Goal: Communication & Community: Connect with others

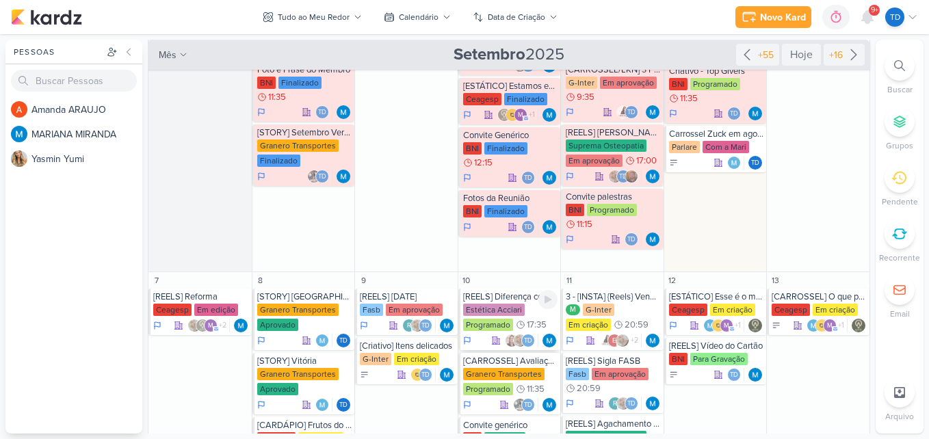
scroll to position [274, 0]
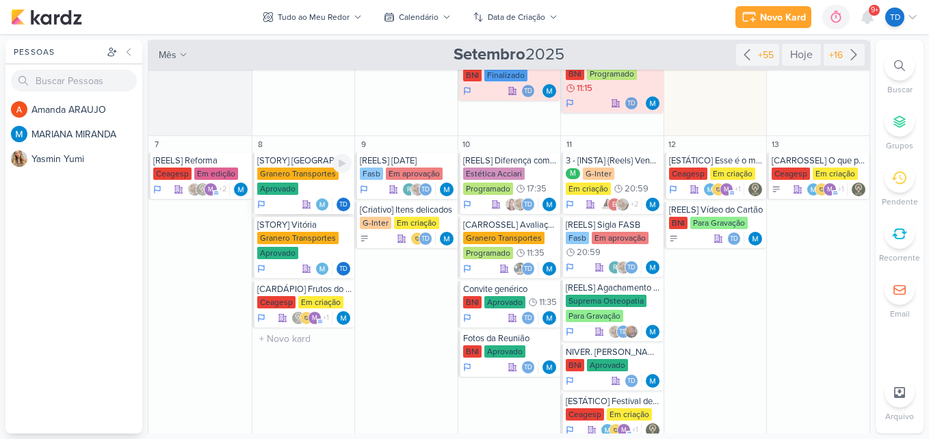
click at [313, 172] on div "Granero Transportes" at bounding box center [297, 174] width 81 height 12
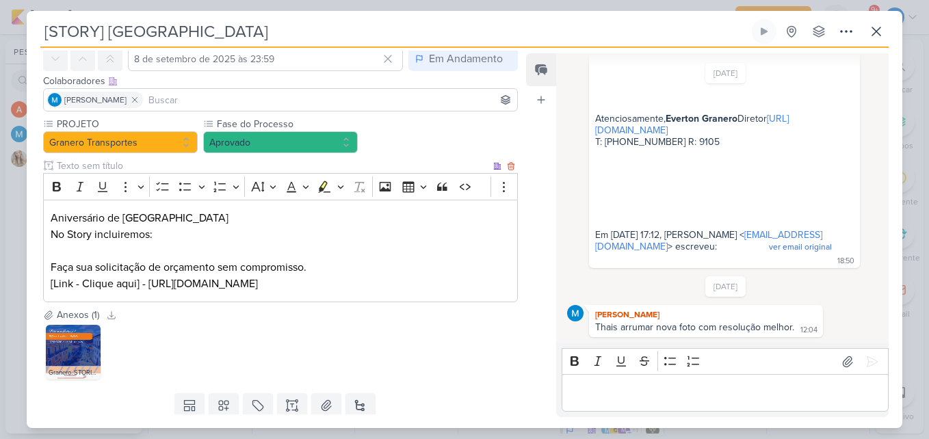
scroll to position [105, 0]
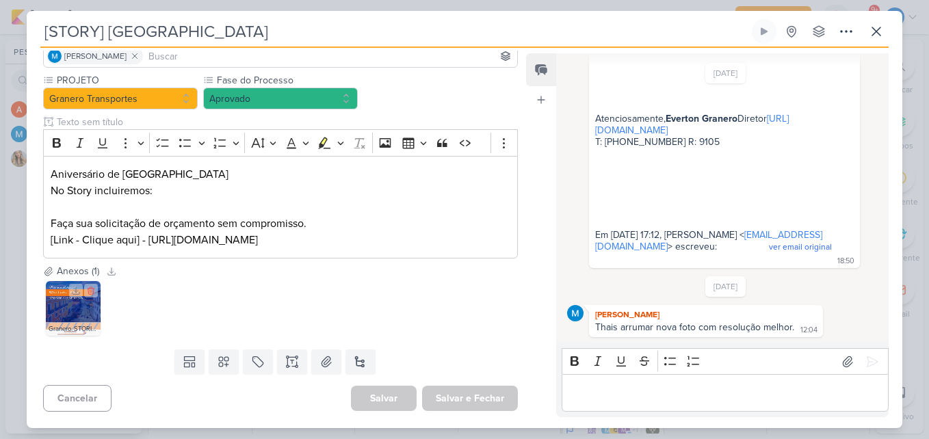
click at [80, 309] on img at bounding box center [73, 308] width 55 height 55
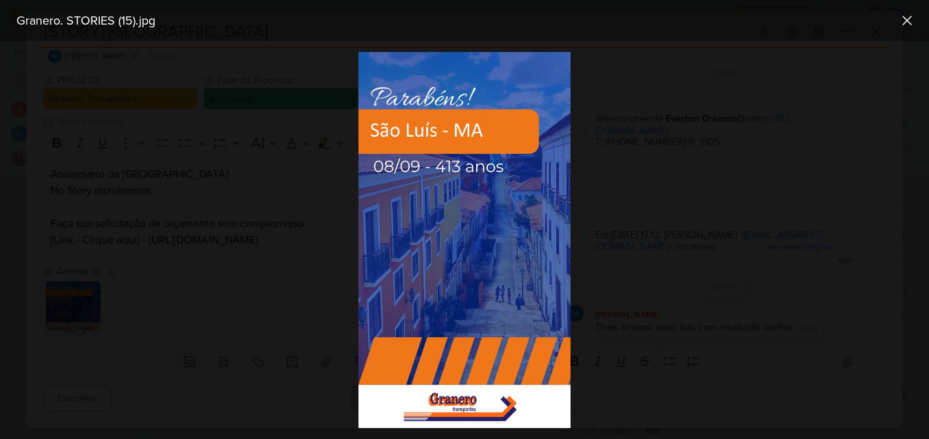
click at [322, 234] on div at bounding box center [464, 240] width 929 height 398
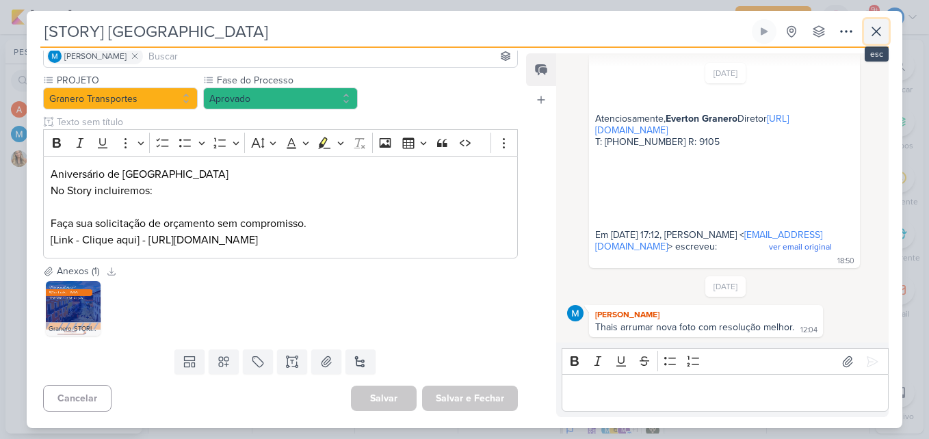
click at [882, 34] on icon at bounding box center [877, 31] width 16 height 16
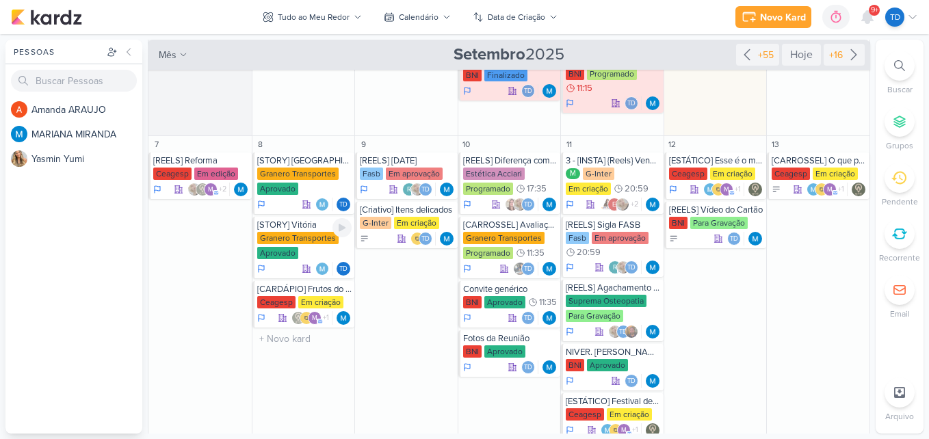
click at [292, 253] on div "Aprovado" at bounding box center [277, 253] width 41 height 12
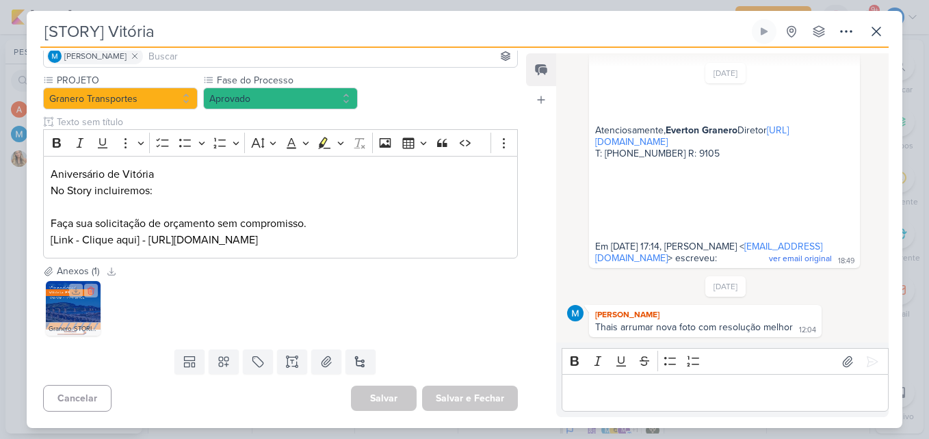
click at [66, 304] on img at bounding box center [73, 308] width 55 height 55
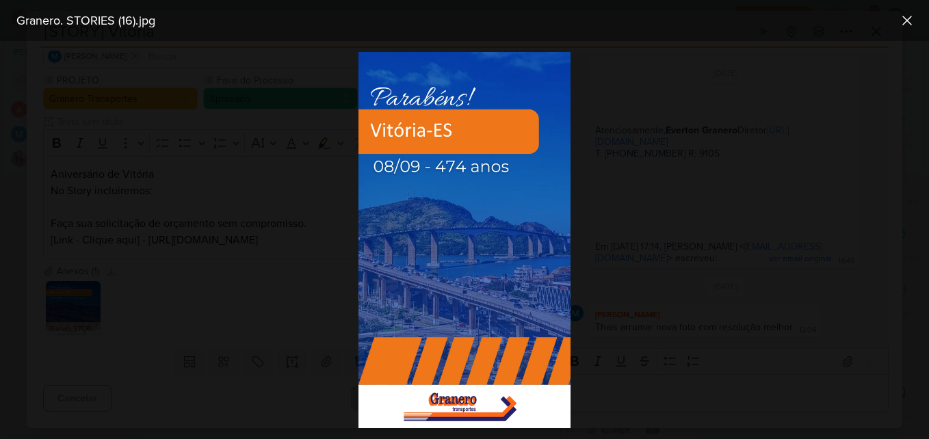
drag, startPoint x: 426, startPoint y: 224, endPoint x: 400, endPoint y: 247, distance: 34.4
click at [294, 192] on div at bounding box center [464, 240] width 929 height 398
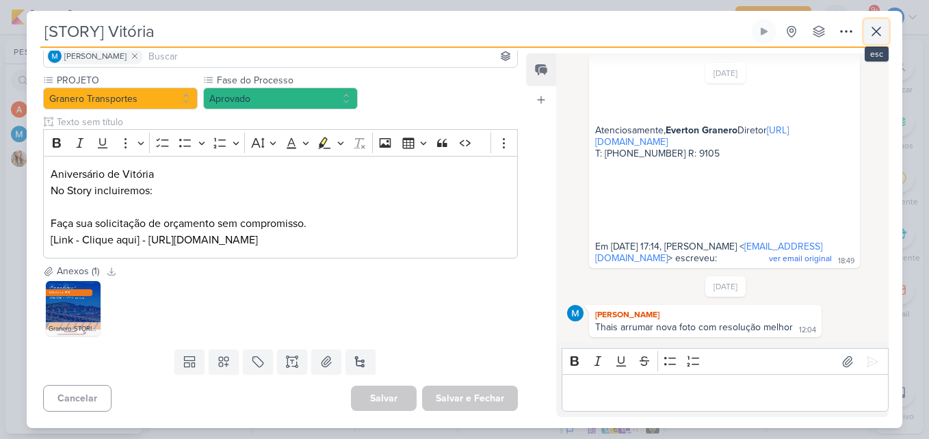
click at [871, 34] on icon at bounding box center [877, 31] width 16 height 16
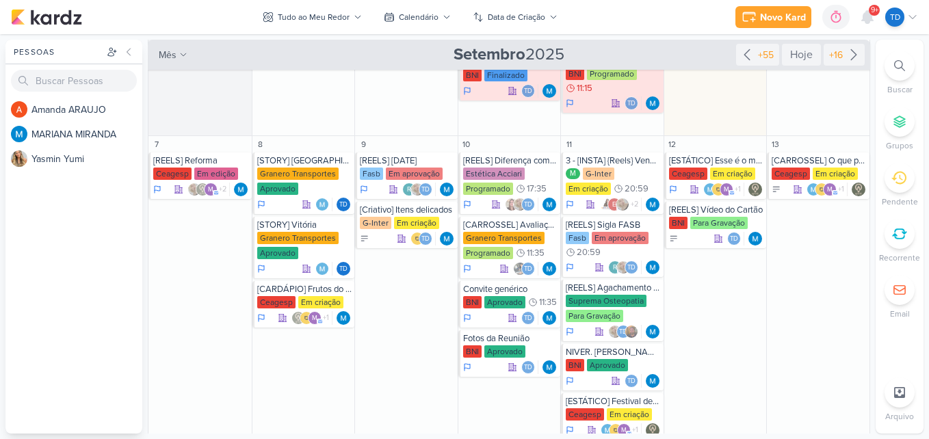
click at [875, 14] on span "9+" at bounding box center [875, 10] width 8 height 11
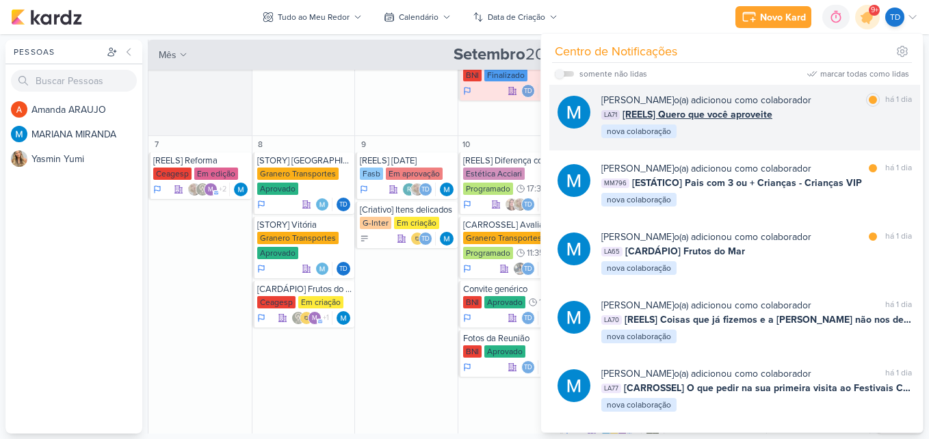
scroll to position [753, 0]
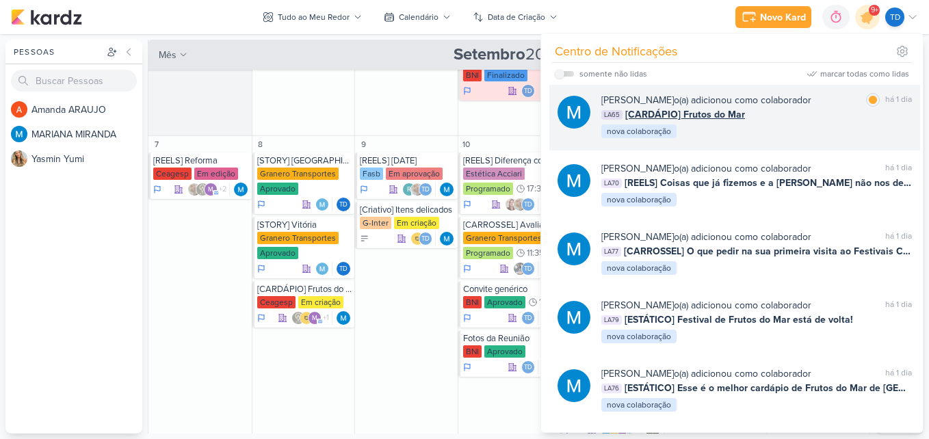
click at [813, 118] on div "LA65 [CARDÁPIO] Frutos do Mar" at bounding box center [757, 114] width 311 height 14
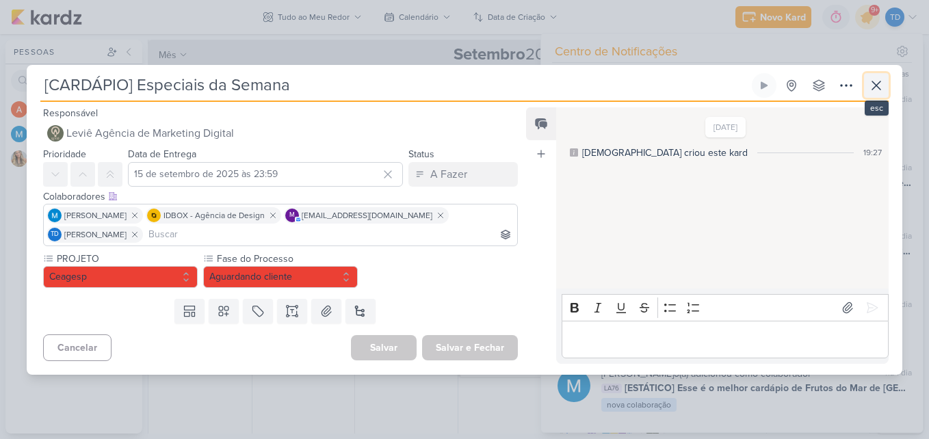
click at [880, 89] on icon at bounding box center [877, 85] width 8 height 8
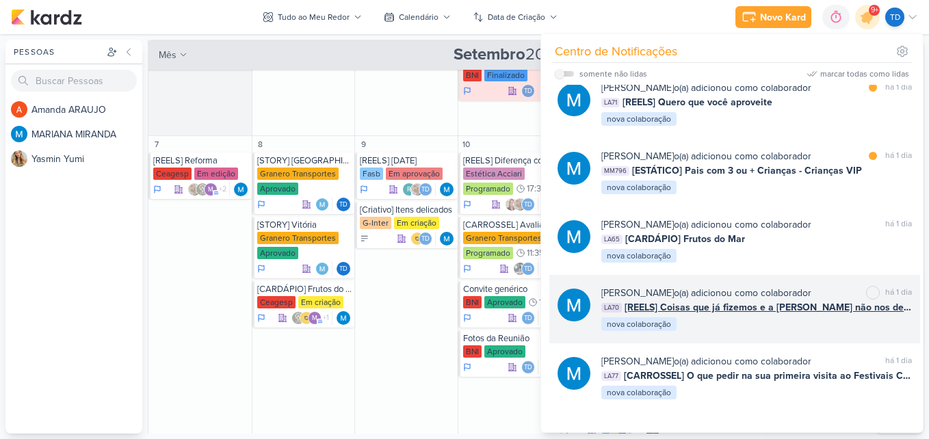
scroll to position [616, 0]
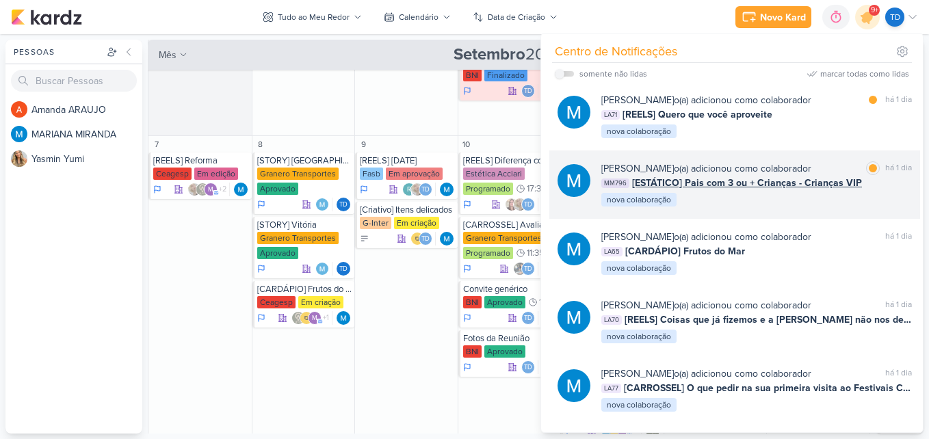
click at [749, 205] on div "[PERSON_NAME] o(a) adicionou como colaborador marcar como lida há 1 dia MM796 […" at bounding box center [757, 185] width 311 height 47
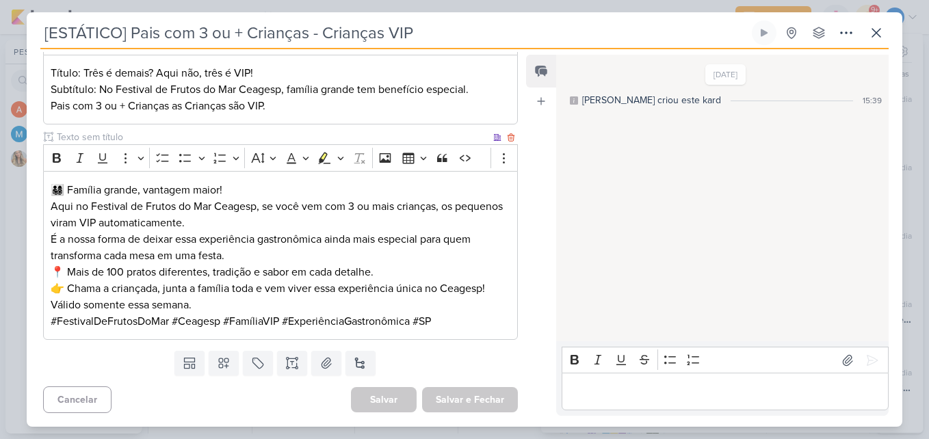
scroll to position [22, 0]
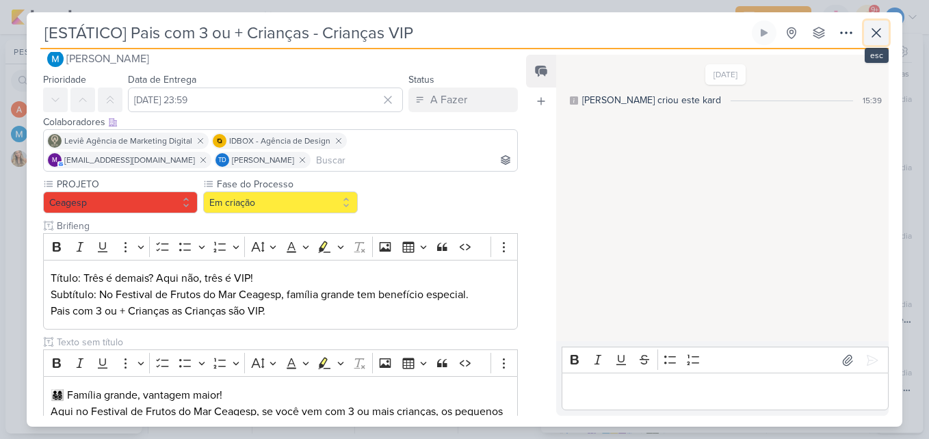
click at [870, 33] on icon at bounding box center [877, 33] width 16 height 16
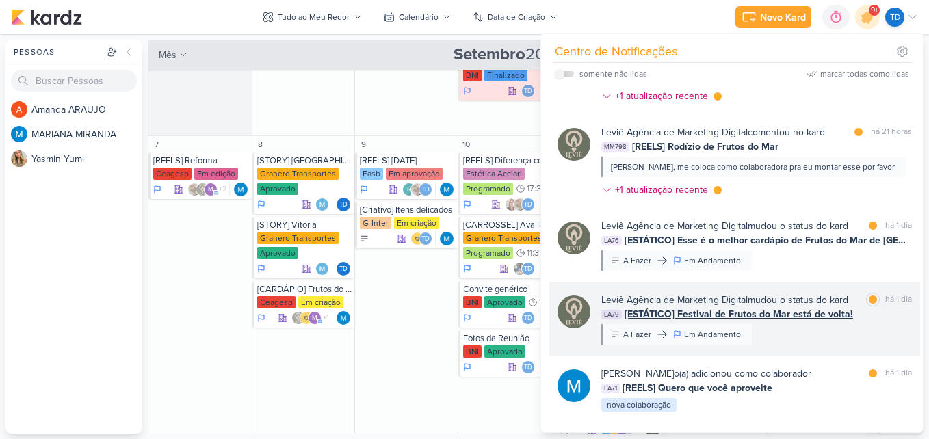
scroll to position [479, 0]
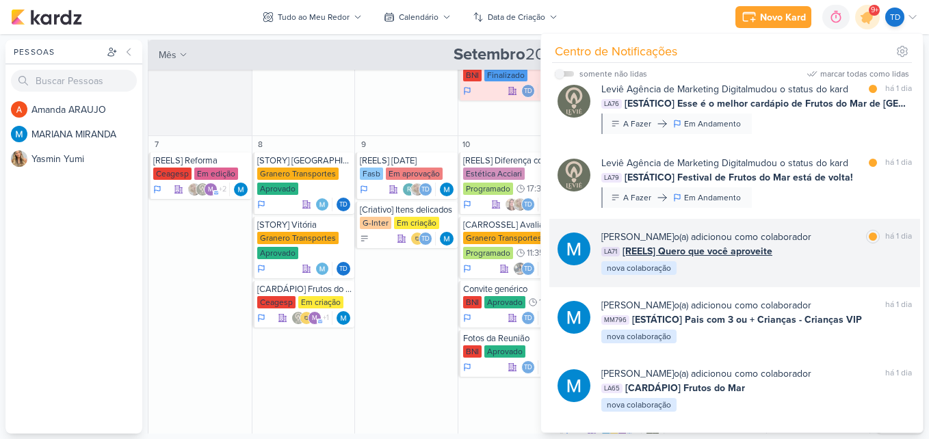
click at [796, 266] on div "[PERSON_NAME] o(a) adicionou como colaborador marcar como lida há 1 dia LA71 [R…" at bounding box center [757, 253] width 311 height 47
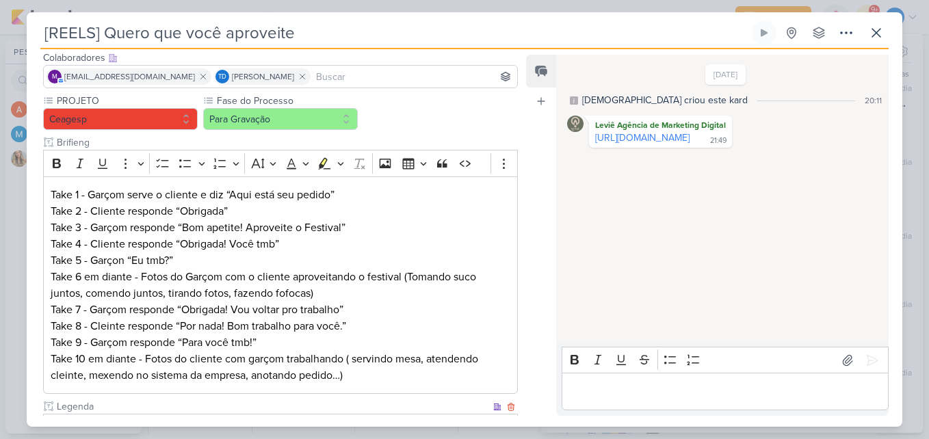
scroll to position [372, 0]
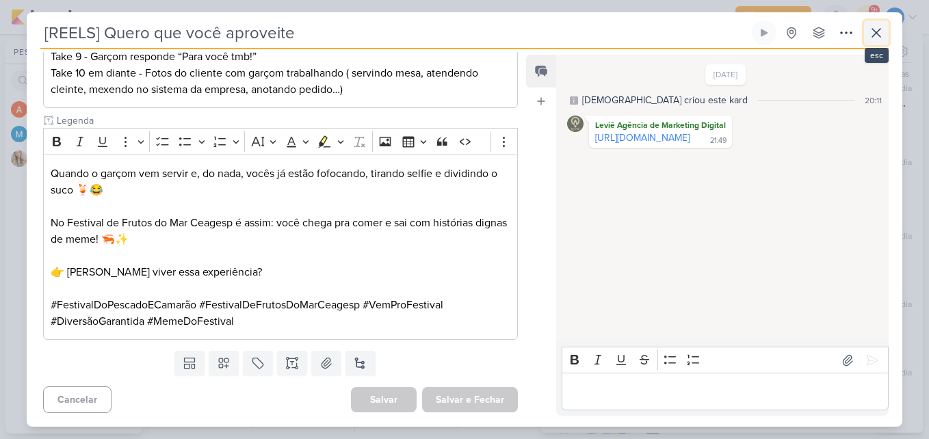
click at [871, 31] on icon at bounding box center [877, 33] width 16 height 16
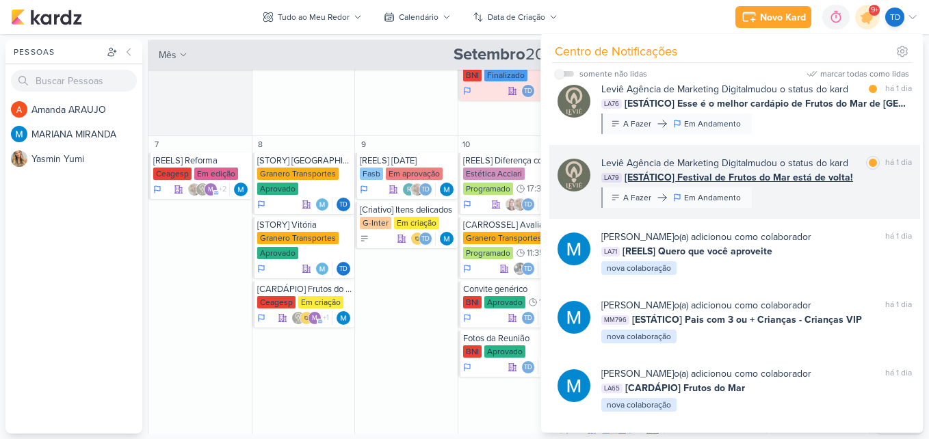
click at [774, 199] on div "Leviê Agência de Marketing Digital mudou o status do kard marcar como lida há 1…" at bounding box center [757, 182] width 311 height 52
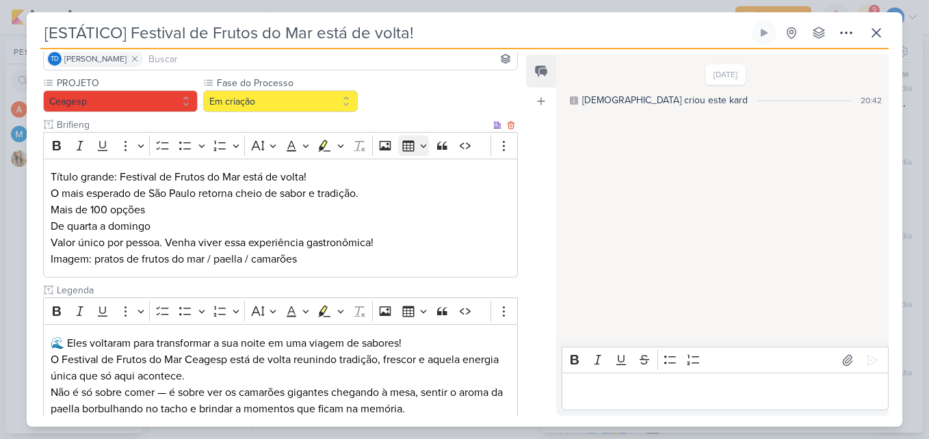
scroll to position [277, 0]
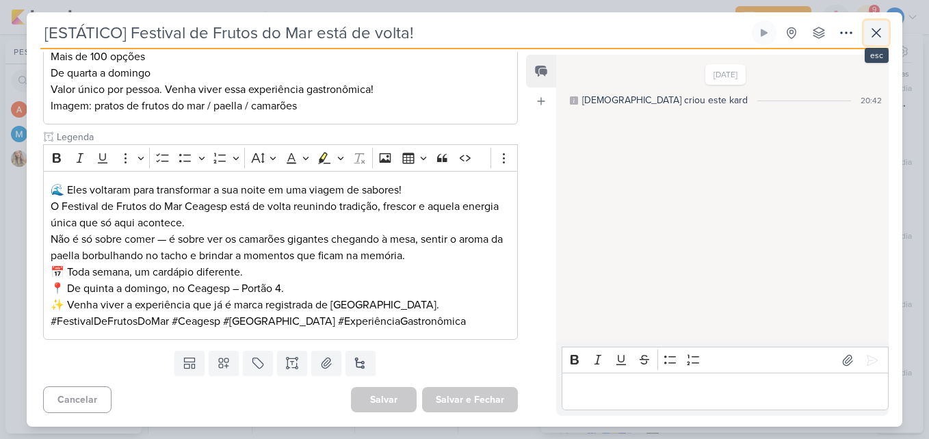
click at [880, 31] on icon at bounding box center [877, 33] width 8 height 8
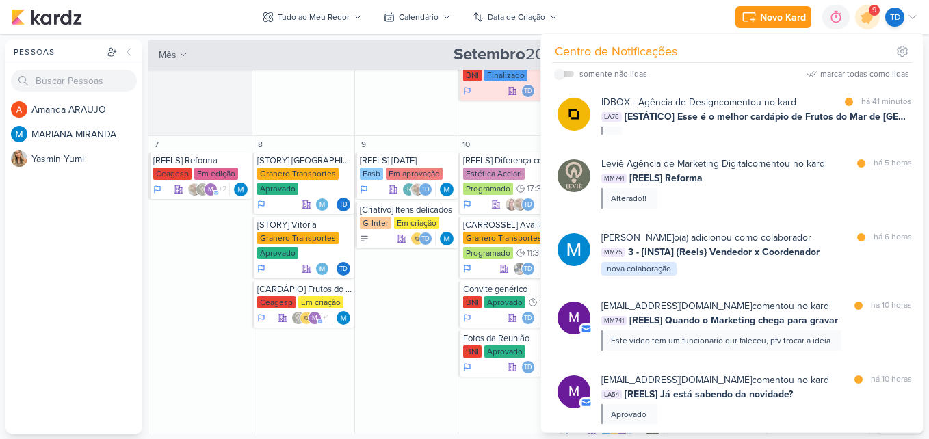
scroll to position [0, 0]
